Goal: Task Accomplishment & Management: Complete application form

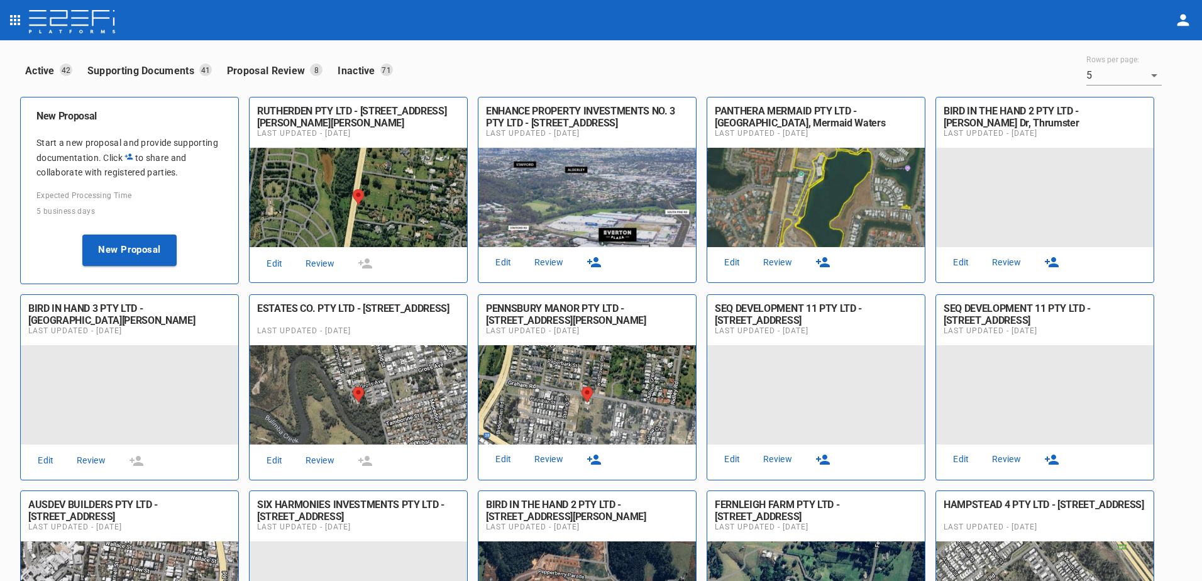
click at [321, 257] on link "Review" at bounding box center [320, 263] width 40 height 17
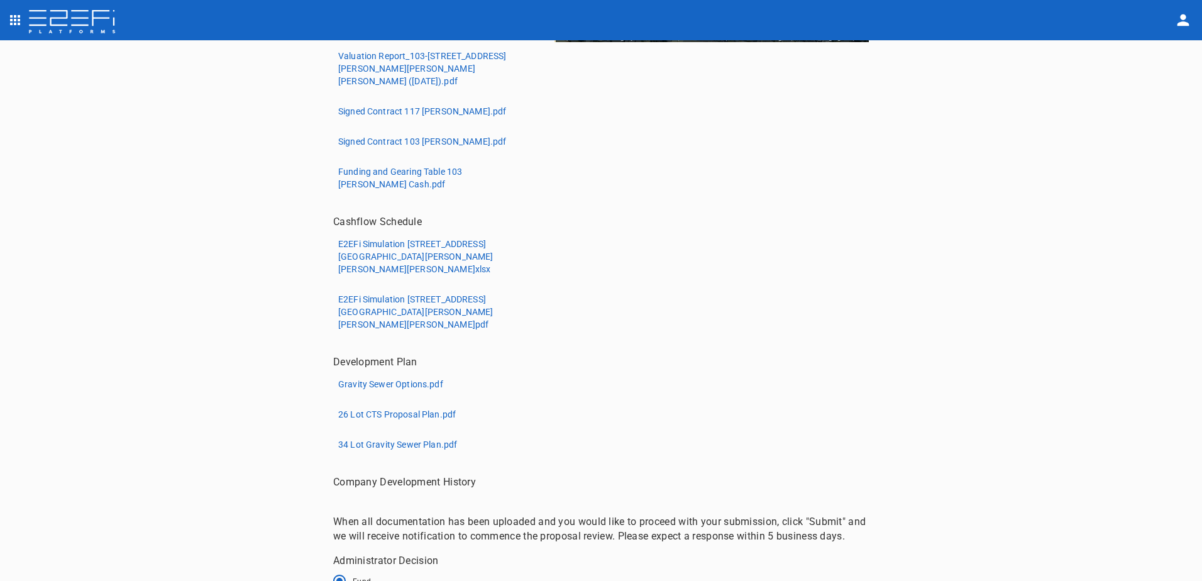
scroll to position [416, 0]
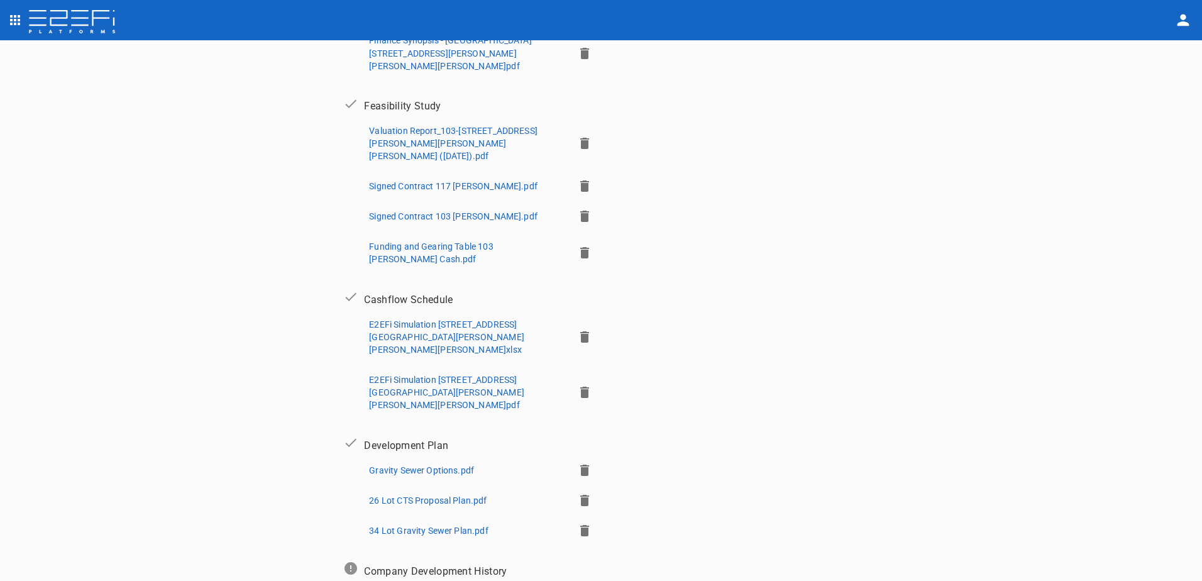
scroll to position [395, 0]
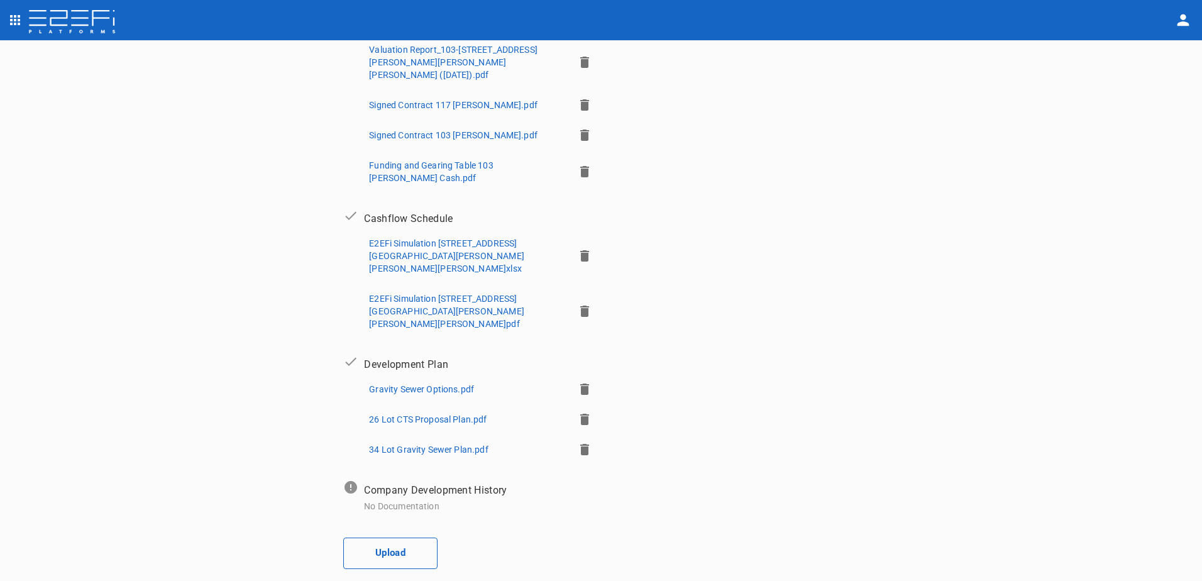
click at [399, 537] on button "Upload" at bounding box center [390, 552] width 94 height 31
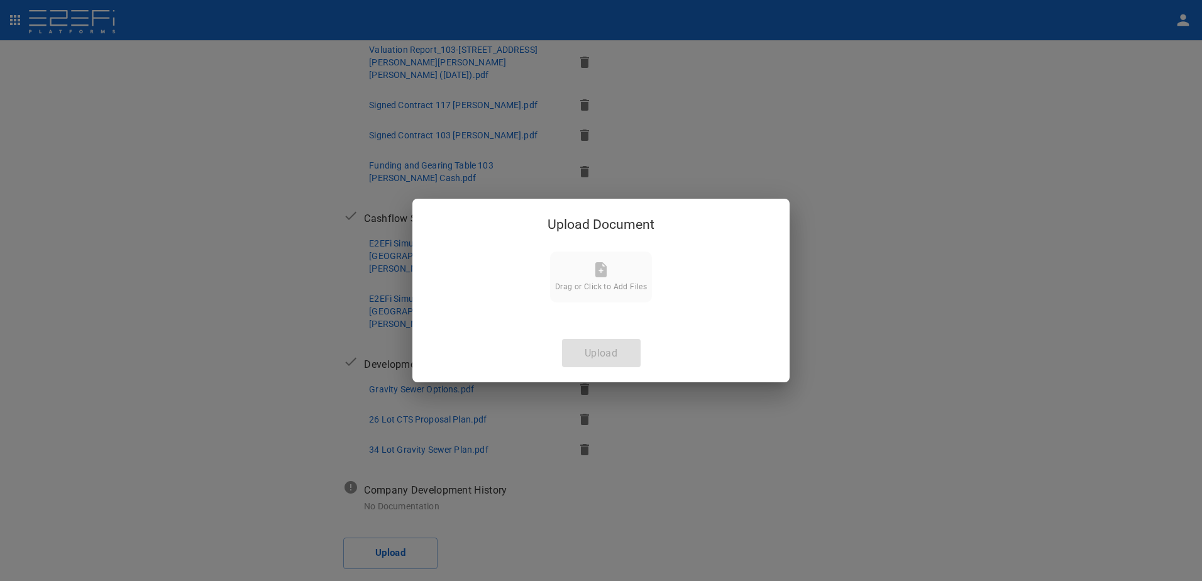
click at [603, 268] on icon at bounding box center [600, 269] width 11 height 15
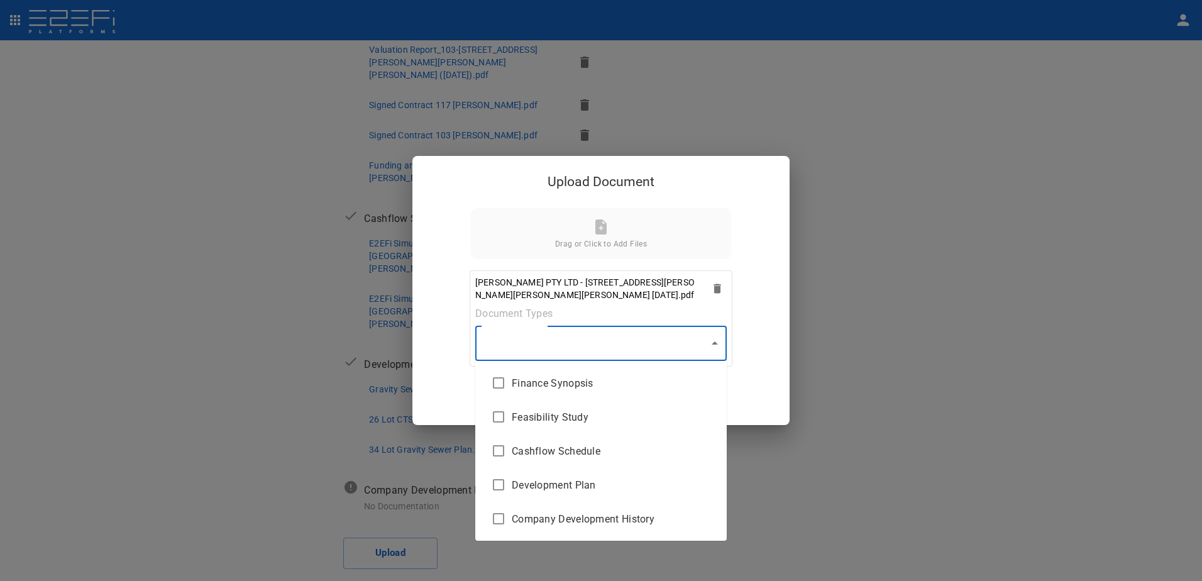
click at [710, 344] on body "Supporting Documents 1 Proposal Overview 2 Product Match 3 Document Submission …" at bounding box center [601, 290] width 1202 height 581
click at [572, 387] on span "Finance Synopsis" at bounding box center [614, 383] width 205 height 14
type input "Finance Synopsis"
checkbox input "true"
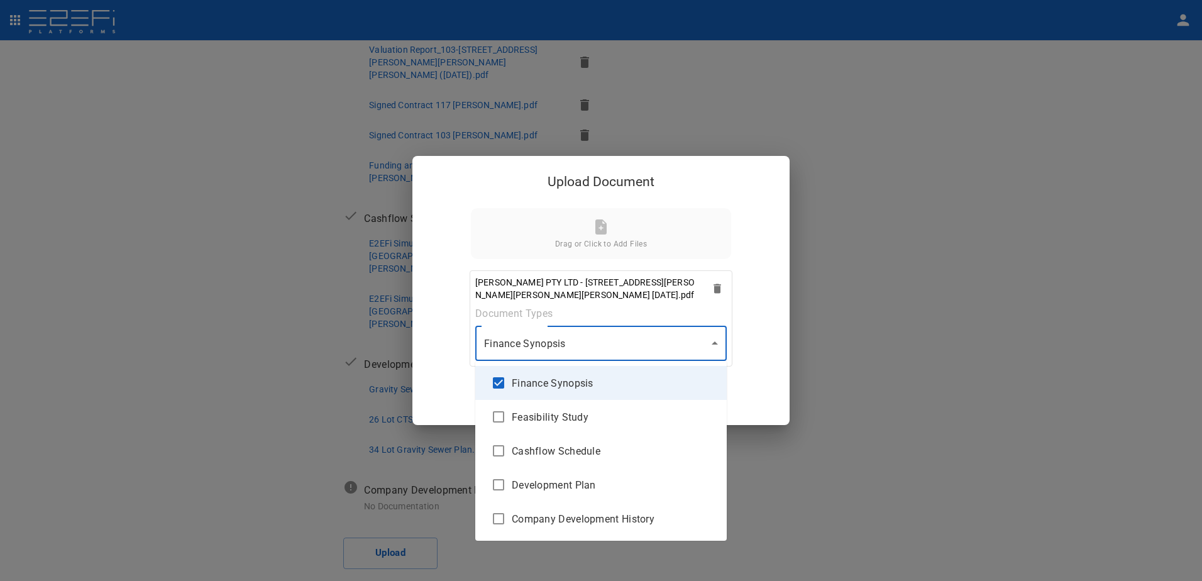
click at [714, 342] on div at bounding box center [601, 290] width 1202 height 581
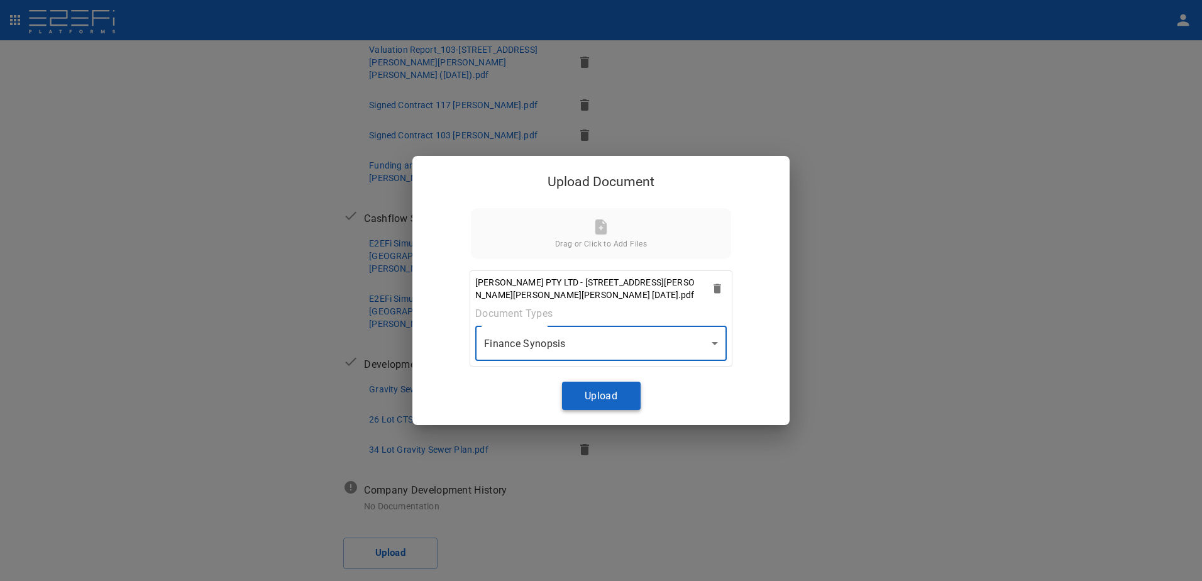
click at [598, 389] on button "Upload" at bounding box center [601, 396] width 79 height 28
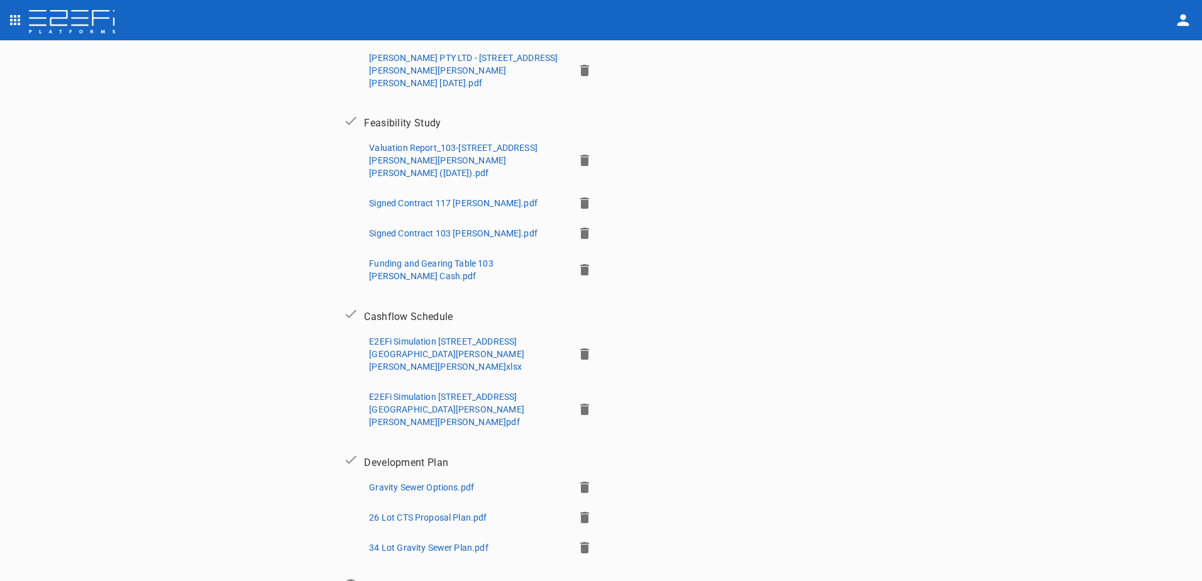
scroll to position [451, 0]
